Goal: Task Accomplishment & Management: Manage account settings

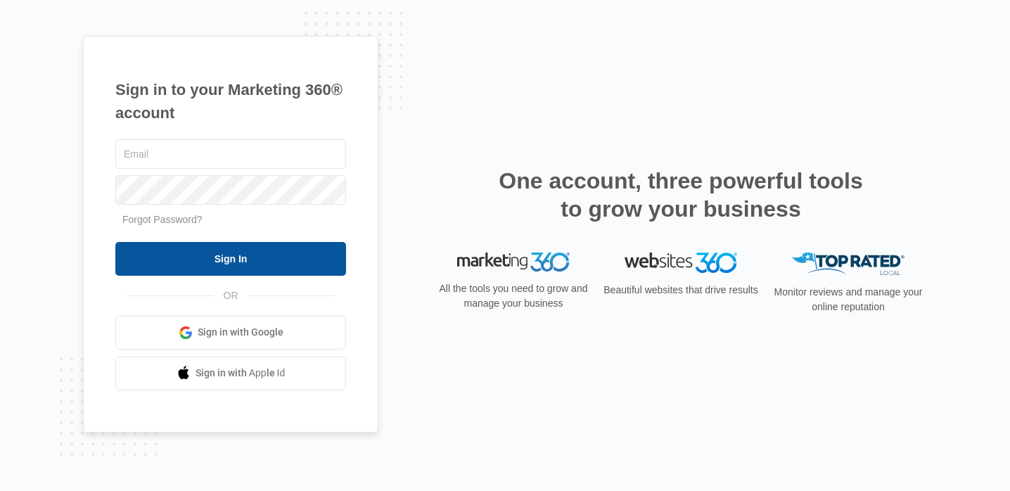
type input "[EMAIL_ADDRESS][DOMAIN_NAME]"
click at [280, 258] on input "Sign In" at bounding box center [230, 259] width 231 height 34
